Goal: Information Seeking & Learning: Learn about a topic

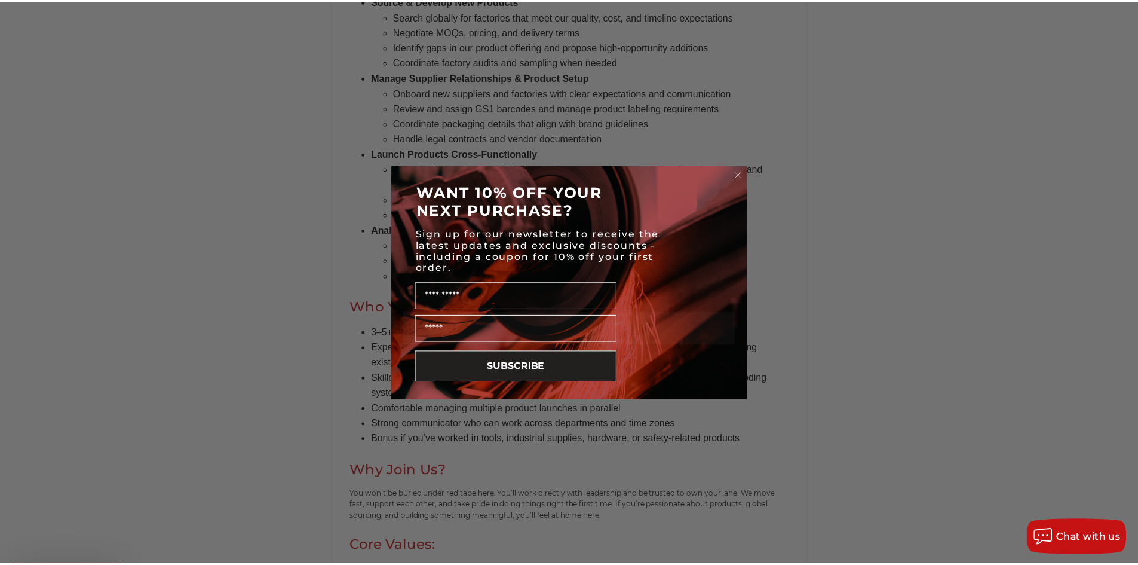
scroll to position [657, 0]
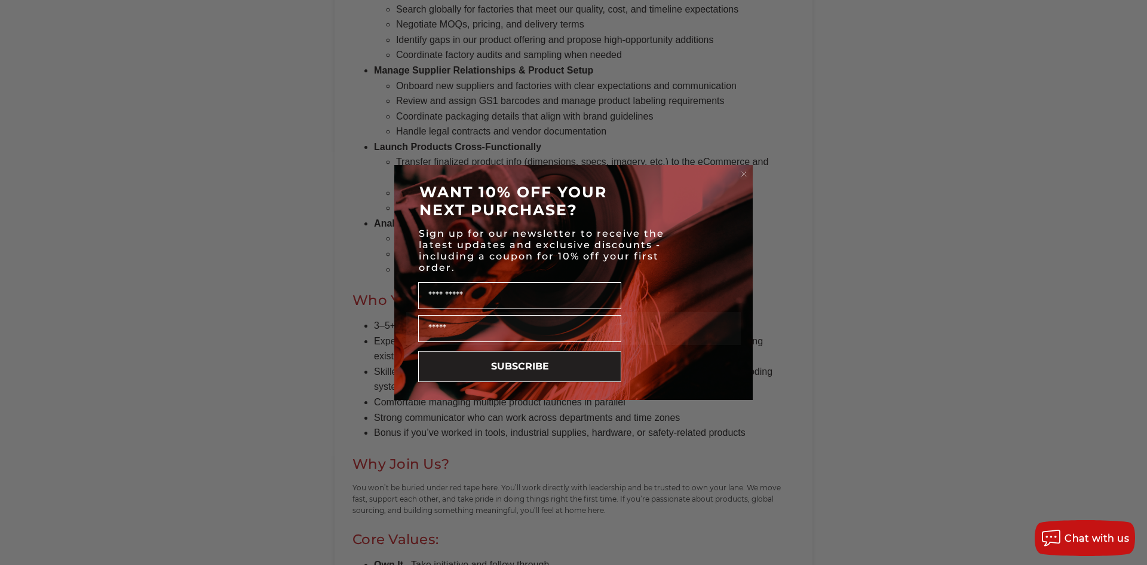
click at [740, 172] on circle "Close dialog" at bounding box center [744, 174] width 11 height 11
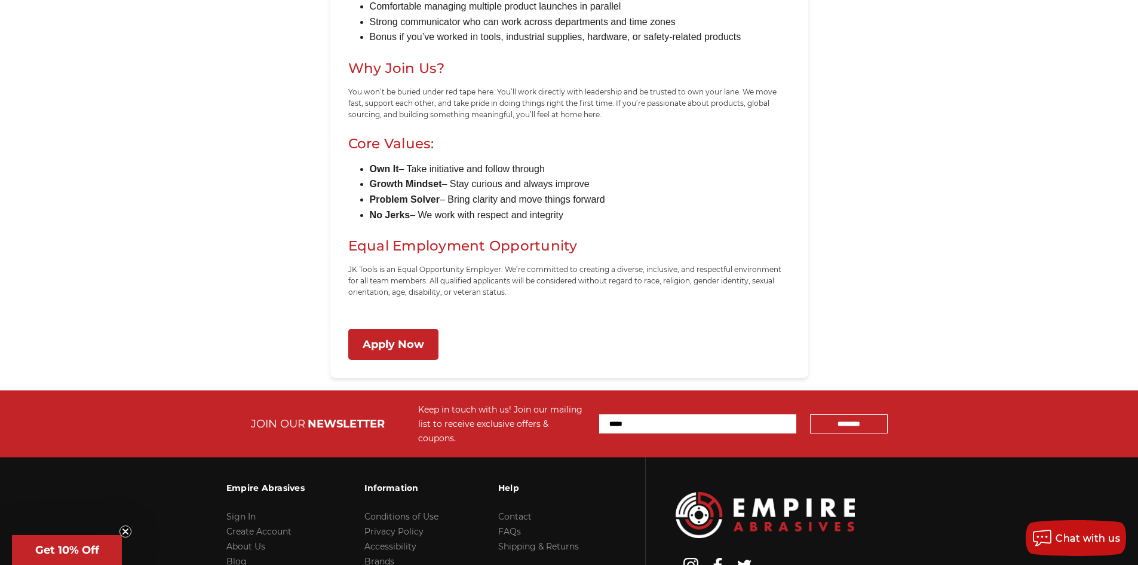
scroll to position [1147, 0]
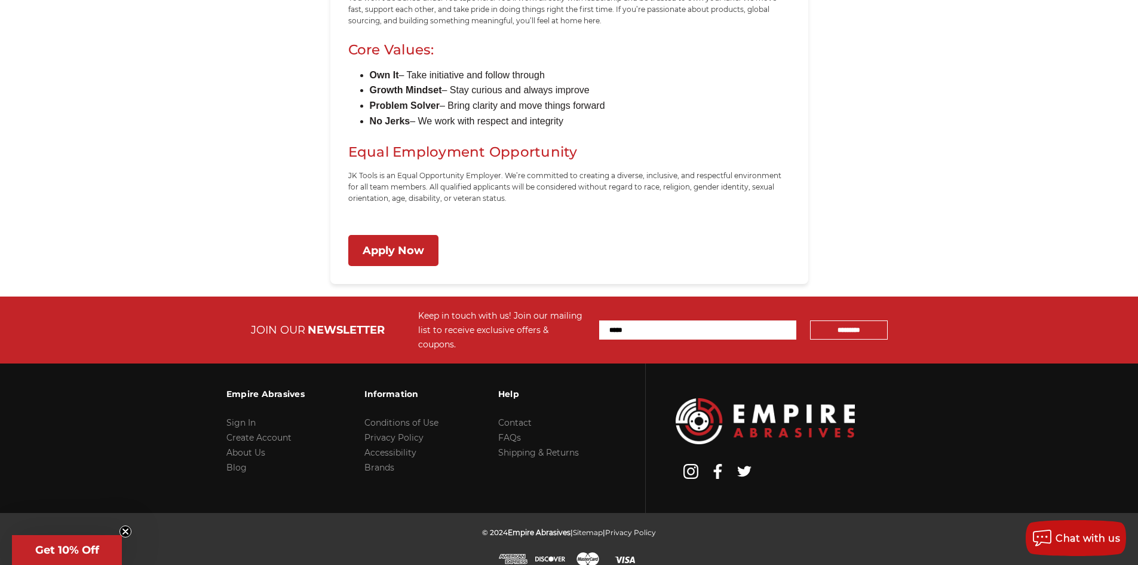
click at [404, 248] on link "Apply Now" at bounding box center [393, 251] width 90 height 32
